Goal: Contribute content: Add original content to the website for others to see

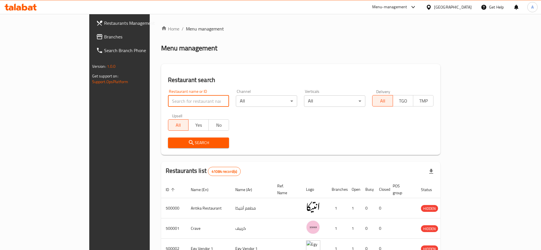
click at [187, 103] on input "search" at bounding box center [198, 101] width 61 height 11
type input "chef [PERSON_NAME]"
click button "Search" at bounding box center [198, 143] width 61 height 11
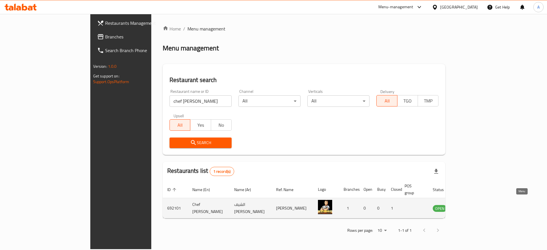
click at [470, 206] on icon "enhanced table" at bounding box center [466, 208] width 6 height 5
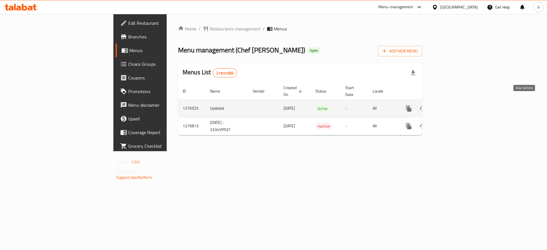
click at [454, 105] on icon "enhanced table" at bounding box center [450, 108] width 7 height 7
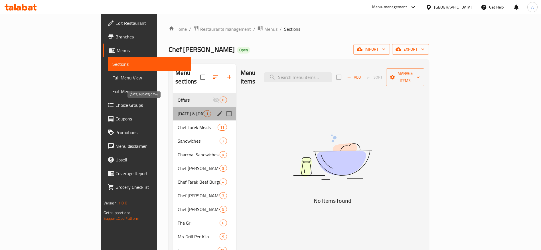
click at [178, 110] on span "[DATE] & [DATE] Offers" at bounding box center [191, 113] width 26 height 7
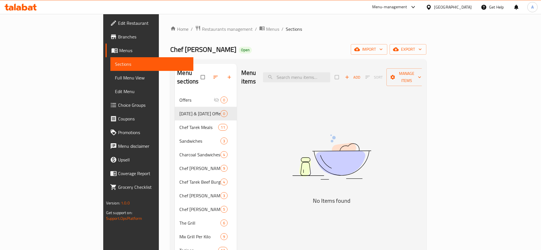
click at [32, 8] on icon at bounding box center [30, 8] width 5 height 5
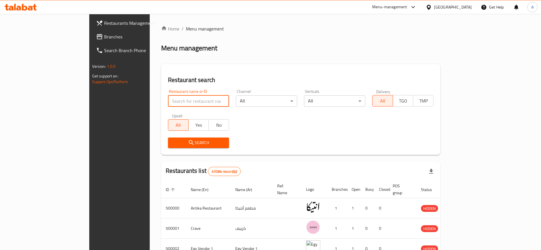
click at [179, 98] on input "search" at bounding box center [198, 101] width 61 height 11
type input "chef [PERSON_NAME]"
click button "Search" at bounding box center [198, 143] width 61 height 11
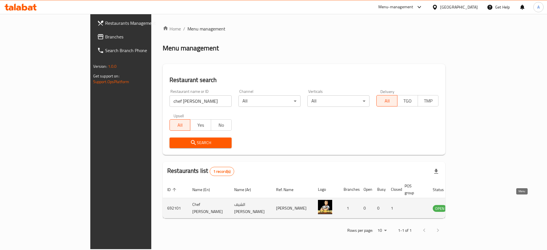
click at [470, 206] on icon "enhanced table" at bounding box center [466, 208] width 6 height 5
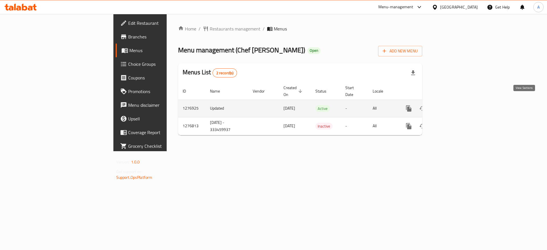
click at [454, 105] on icon "enhanced table" at bounding box center [450, 108] width 7 height 7
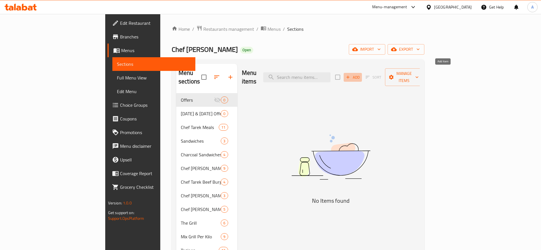
click at [360, 74] on span "Add" at bounding box center [352, 77] width 15 height 7
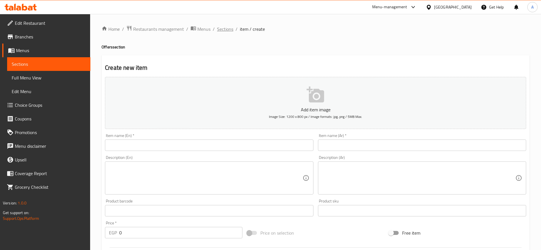
click at [222, 26] on span "Sections" at bounding box center [225, 29] width 16 height 7
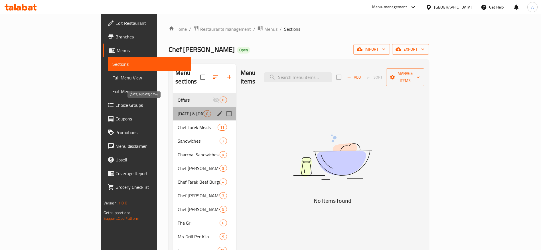
click at [178, 110] on span "[DATE] & [DATE] Offers" at bounding box center [191, 113] width 26 height 7
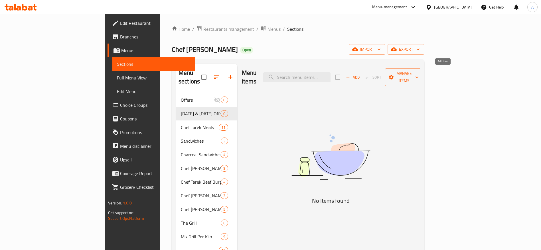
click at [350, 76] on icon "button" at bounding box center [347, 77] width 3 height 3
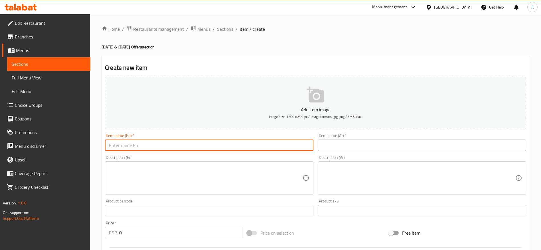
click at [287, 140] on input "text" at bounding box center [209, 145] width 208 height 11
paste input "عرض السناجل"
type input "عرض السناجل"
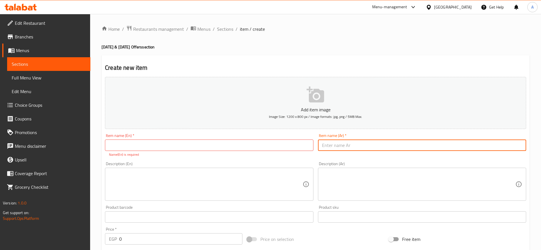
click at [357, 144] on input "text" at bounding box center [422, 145] width 208 height 11
paste input "عرض السناجل"
type input "عرض السناجل"
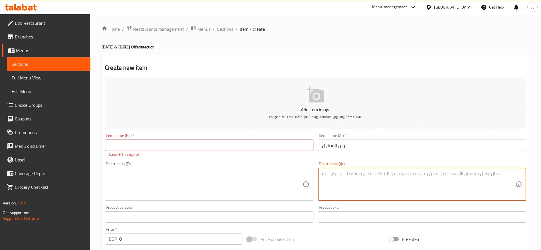
click at [346, 176] on textarea at bounding box center [418, 184] width 193 height 27
click at [351, 181] on textarea at bounding box center [418, 184] width 193 height 27
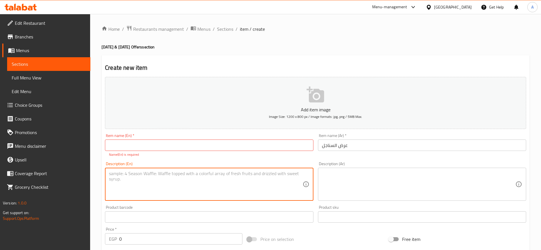
click at [238, 176] on textarea at bounding box center [205, 184] width 193 height 27
paste textarea "A hearty individual meal that rivals any family platter: ¼ Charcoal-grilled chi…"
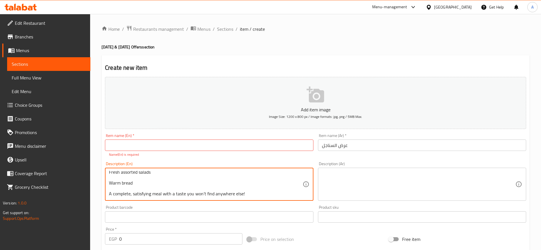
type textarea "A hearty individual meal that rivals any family platter: ¼ Charcoal-grilled chi…"
click at [350, 179] on textarea at bounding box center [418, 184] width 193 height 27
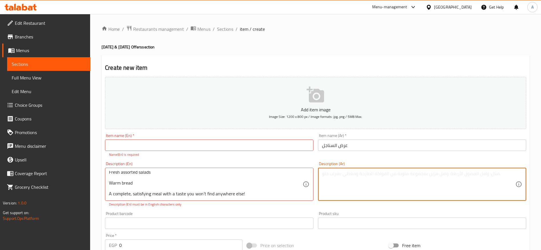
paste textarea "وجبة فردية غنية تعوّضك عن أي صينية كبيرة: ¼ فرخة مشوية على الفحم ٢ صابع كفتة طا…"
click at [324, 178] on textarea "وجبة فردية غنية تعوّضك عن أي صينية كبيرة: ¼ فرخة مشوية على الفحم ٢ صابع كفتة طا…" at bounding box center [418, 184] width 193 height 27
type textarea "وجبة فردية غنية تعوّضك عن أي صينية كبيرة: ربع فرخة مشوية على الفحم ٢ صابع كفتة …"
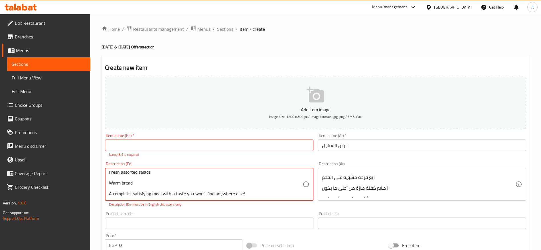
scroll to position [0, 0]
click at [111, 185] on textarea "A hearty individual meal that rivals any family platter: ¼ Charcoal-grilled chi…" at bounding box center [205, 184] width 193 height 27
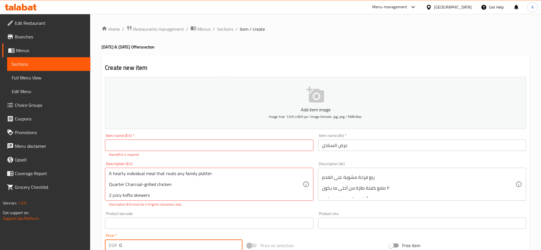
click at [146, 246] on input "0" at bounding box center [180, 245] width 123 height 11
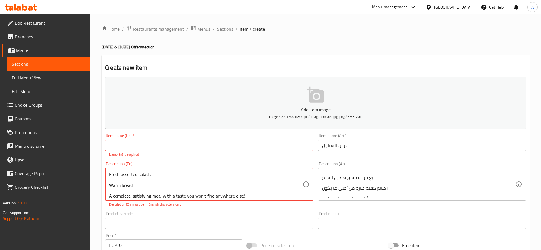
scroll to position [45, 0]
click at [203, 194] on textarea "A hearty individual meal that rivals any family platter: Quarter Charcoal-grill…" at bounding box center [205, 184] width 193 height 27
type textarea "A hearty individual meal that rivals any family platter: Quarter Charcoal-grill…"
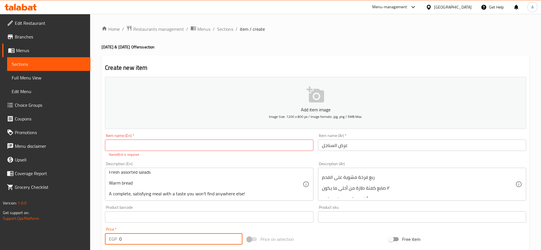
click at [175, 244] on input "0" at bounding box center [180, 239] width 123 height 11
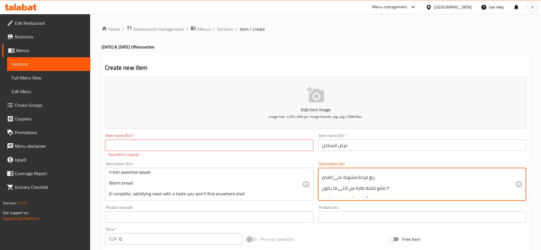
scroll to position [0, 0]
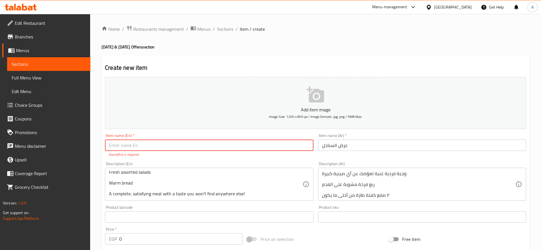
click at [291, 147] on input "text" at bounding box center [209, 145] width 208 height 11
paste input "Singles Offer"
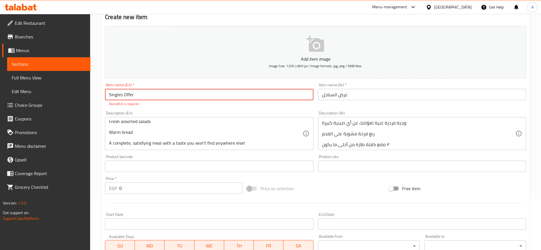
scroll to position [54, 0]
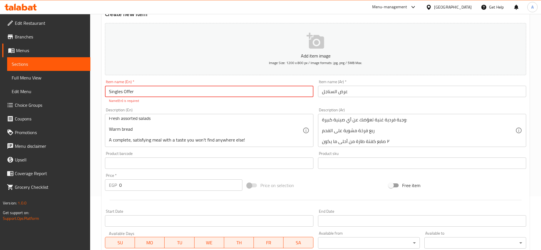
type input "Singles Offer"
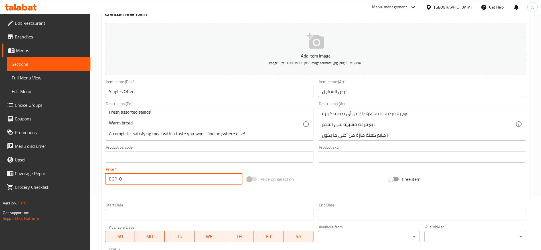
click at [200, 183] on input "0" at bounding box center [180, 178] width 123 height 11
click at [221, 181] on input "0" at bounding box center [180, 178] width 123 height 11
paste input "170.5882352941176"
type input "170.5882352941176"
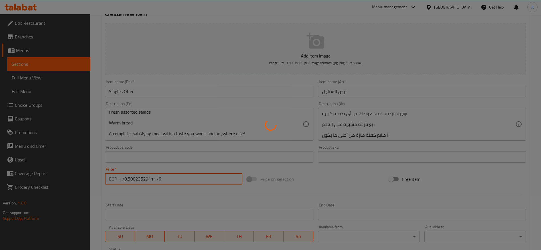
type input "0"
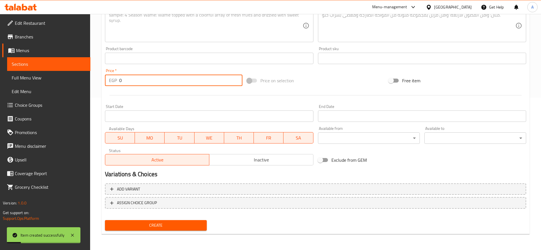
scroll to position [4, 0]
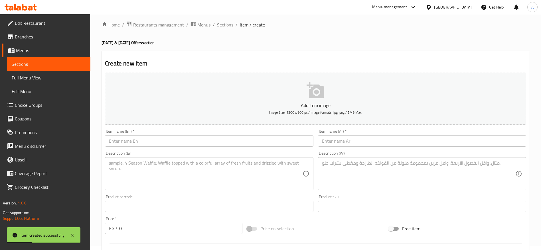
click at [224, 24] on span "Sections" at bounding box center [225, 24] width 16 height 7
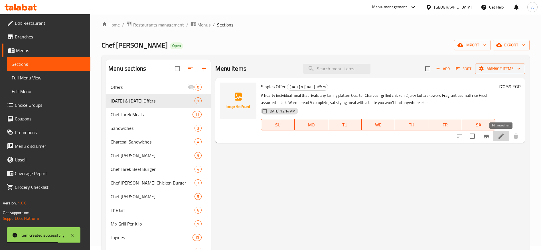
click at [500, 137] on icon at bounding box center [500, 136] width 5 height 5
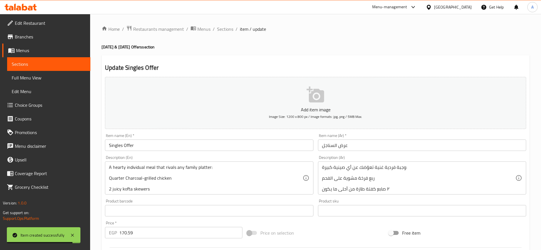
scroll to position [153, 0]
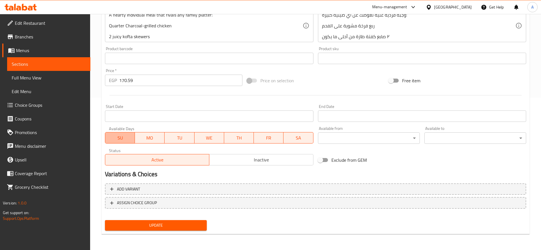
click at [123, 138] on span "SU" at bounding box center [119, 138] width 25 height 8
click at [145, 139] on span "MO" at bounding box center [149, 138] width 25 height 8
click at [216, 141] on span "WE" at bounding box center [209, 138] width 25 height 8
click at [239, 140] on span "TH" at bounding box center [238, 138] width 25 height 8
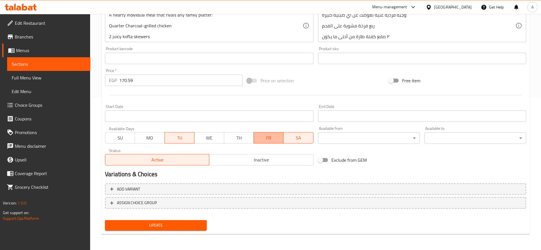
click at [269, 138] on span "FR" at bounding box center [268, 138] width 25 height 8
click at [304, 137] on span "SA" at bounding box center [298, 138] width 25 height 8
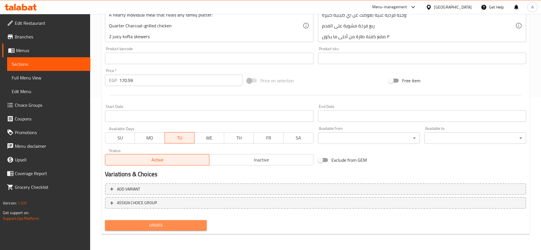
click at [165, 227] on span "Update" at bounding box center [155, 225] width 93 height 7
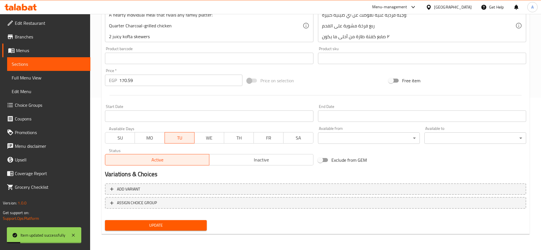
scroll to position [0, 0]
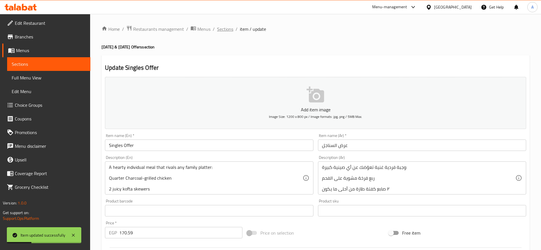
click at [228, 32] on span "Sections" at bounding box center [225, 29] width 16 height 7
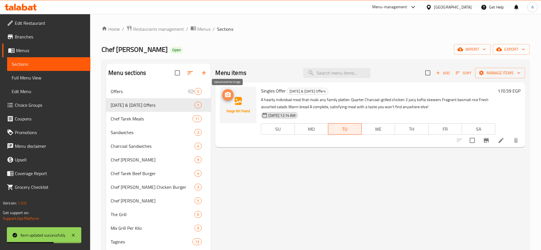
click at [230, 97] on icon "upload picture" at bounding box center [228, 94] width 6 height 5
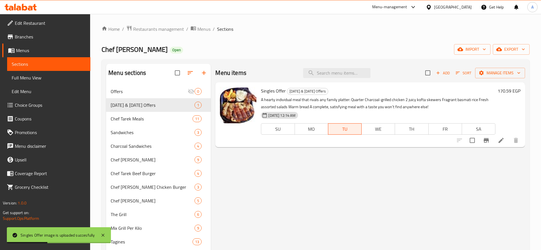
click at [309, 169] on div "Menu items Add Sort Manage items Singles Offer Tuesday & Friday Offers A hearty…" at bounding box center [368, 189] width 314 height 250
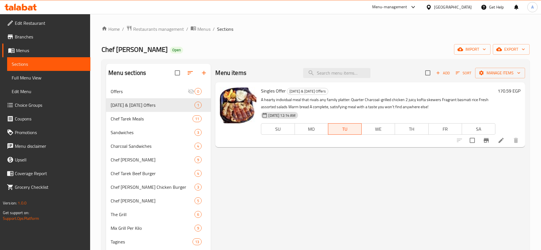
click at [31, 11] on div at bounding box center [20, 6] width 41 height 11
click at [31, 7] on icon at bounding box center [30, 8] width 5 height 5
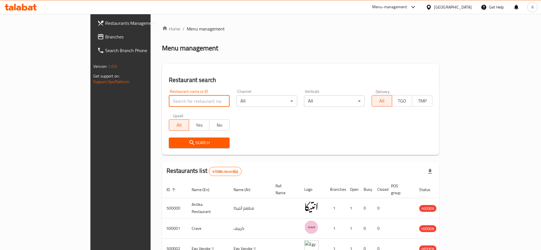
click at [180, 102] on input "search" at bounding box center [199, 101] width 61 height 11
type input "ل"
type input "baba abdo"
click button "Search" at bounding box center [199, 143] width 61 height 11
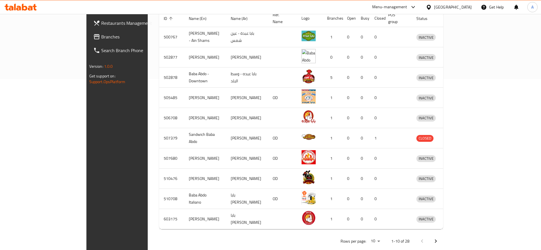
scroll to position [171, 0]
click at [439, 239] on icon "Next page" at bounding box center [435, 242] width 7 height 7
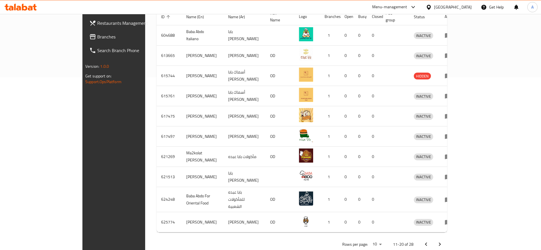
scroll to position [175, 0]
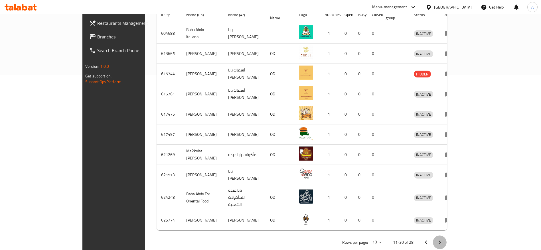
click at [443, 239] on icon "Next page" at bounding box center [439, 242] width 7 height 7
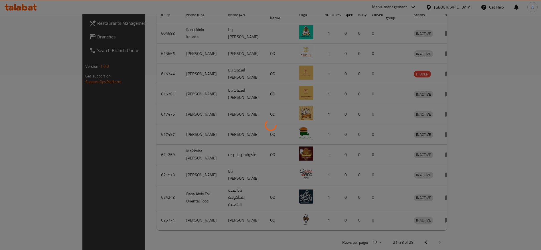
scroll to position [135, 0]
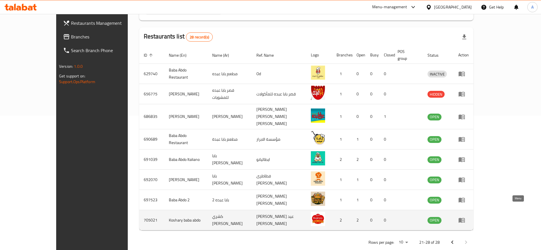
click at [465, 218] on icon "enhanced table" at bounding box center [461, 220] width 6 height 5
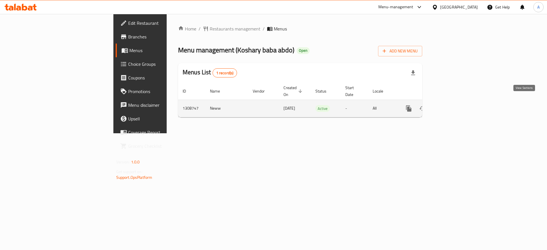
click at [454, 105] on icon "enhanced table" at bounding box center [450, 108] width 7 height 7
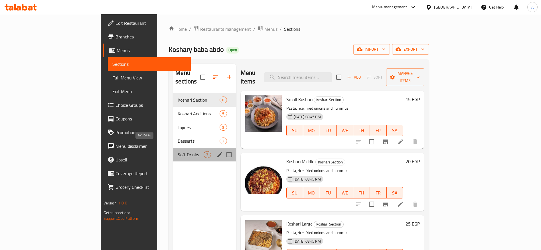
click at [178, 151] on span "Soft Drinks" at bounding box center [191, 154] width 26 height 7
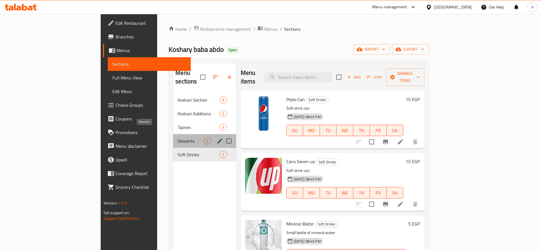
click at [178, 138] on span "Desserts" at bounding box center [191, 141] width 26 height 7
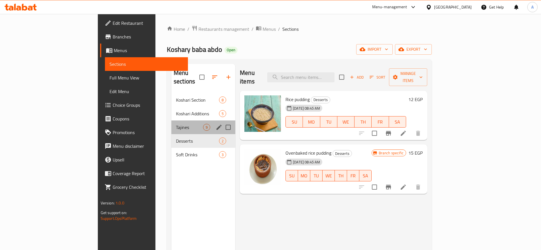
click at [171, 122] on div "Tajines 9" at bounding box center [203, 128] width 64 height 14
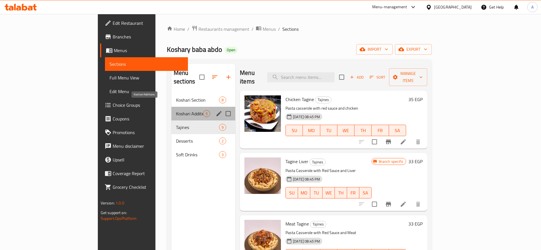
click at [176, 110] on span "Koshari Additions" at bounding box center [189, 113] width 27 height 7
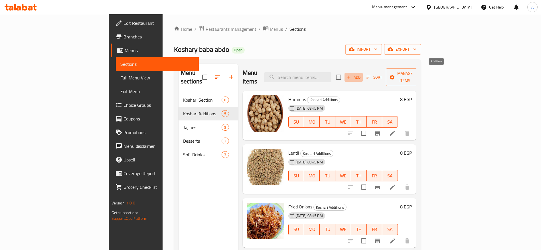
click at [351, 75] on icon "button" at bounding box center [348, 77] width 5 height 5
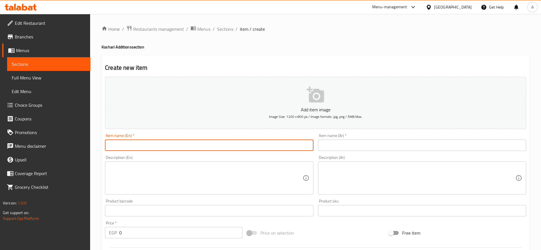
click at [233, 148] on input "text" at bounding box center [209, 145] width 208 height 11
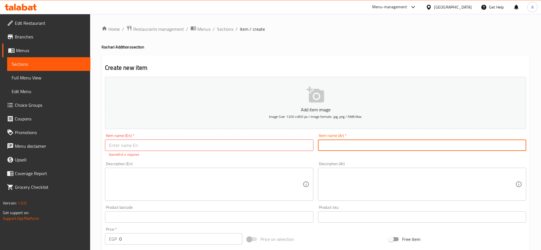
click at [338, 145] on input "text" at bounding box center [422, 145] width 208 height 11
type input "j"
type input "توست"
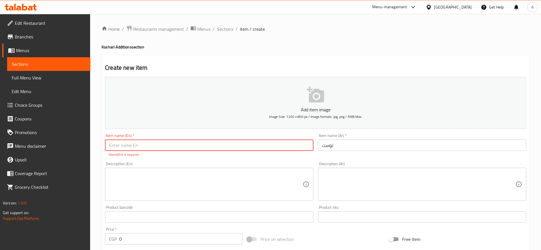
click at [293, 146] on input "text" at bounding box center [209, 145] width 208 height 11
type input "Toast Bread"
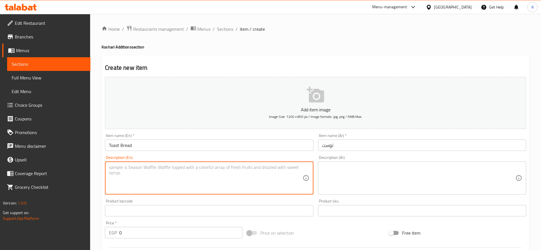
click at [215, 182] on textarea at bounding box center [205, 178] width 193 height 27
paste textarea "Golden toasted bread slices, crispy on the outside and fluffy inside, served as…"
type textarea "Golden toasted bread slices, crispy on the outside and fluffy inside, served as…"
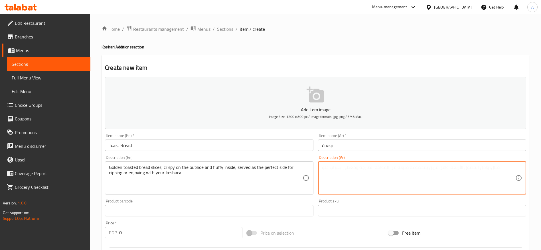
paste textarea "شرائح توست ذهبية مقرمشة من الخارج وطرية من الداخل، بتتقدم كطبق جانبي مثالي مع ا…"
click at [324, 167] on textarea "شرائح توست ذهبية مقرمشة من الخارج وطرية من الداخل، بتتقدم كطبق جانبي مثالي مع ا…" at bounding box center [418, 178] width 193 height 27
type textarea "شرائح توست ذهبية مقرمشة من الخارج وطرية من الداخل، بتتقدم كطبق جانبي مثالي مع ا…"
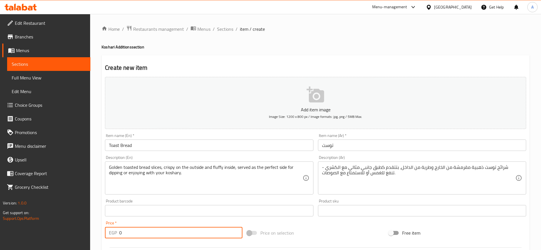
click at [229, 236] on input "0" at bounding box center [180, 232] width 123 height 11
type input "8"
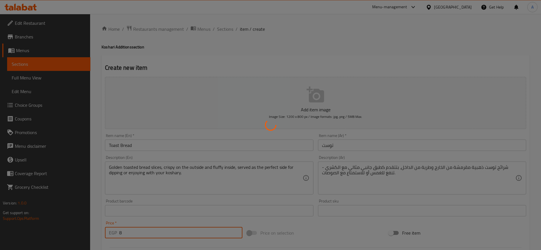
type input "0"
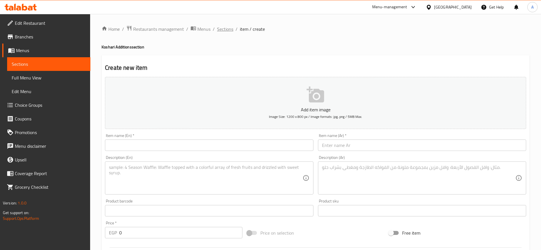
click at [224, 27] on span "Sections" at bounding box center [225, 29] width 16 height 7
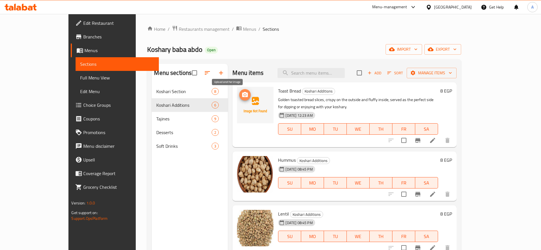
click at [241, 96] on icon "upload picture" at bounding box center [244, 95] width 7 height 7
